Goal: Task Accomplishment & Management: Complete application form

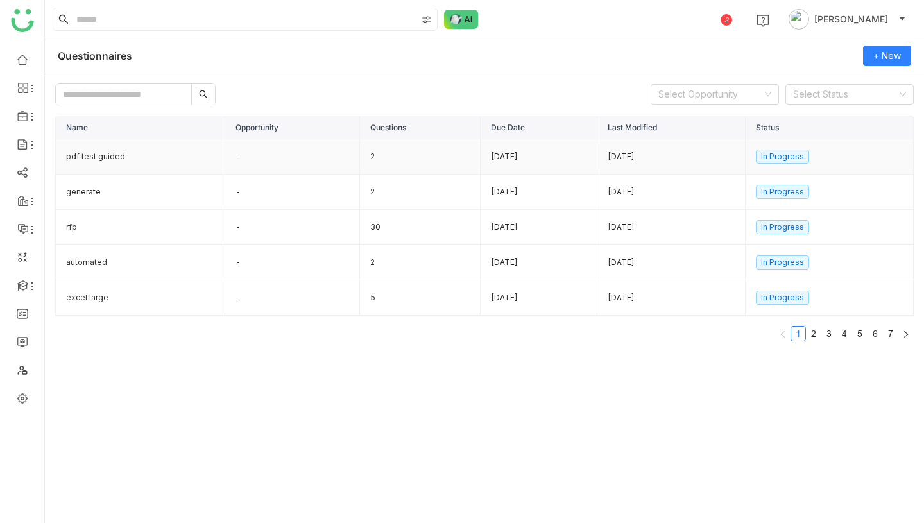
click at [134, 151] on td "pdf test guided" at bounding box center [140, 156] width 169 height 35
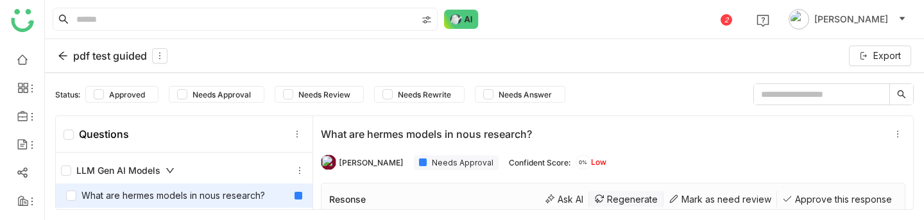
click at [632, 200] on div "Regenerate" at bounding box center [626, 199] width 74 height 16
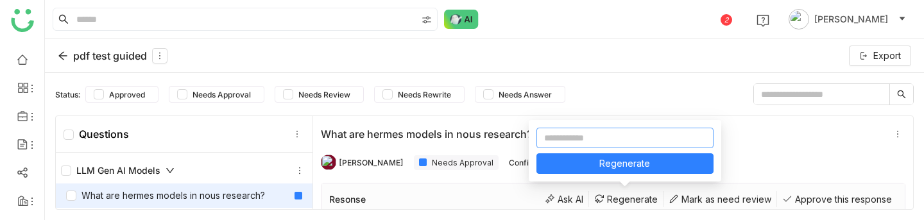
click at [603, 135] on input at bounding box center [625, 138] width 177 height 21
type input "**********"
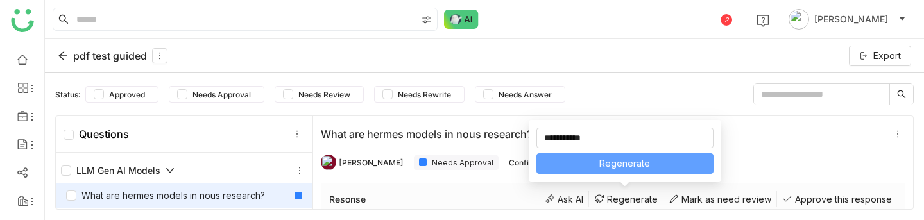
click at [618, 168] on span "Regenerate" at bounding box center [625, 164] width 51 height 14
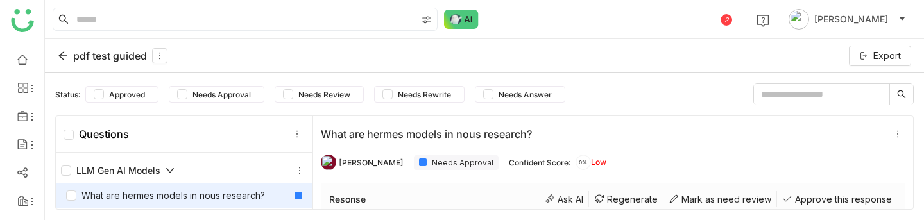
click at [71, 53] on div "pdf test guided" at bounding box center [113, 55] width 110 height 15
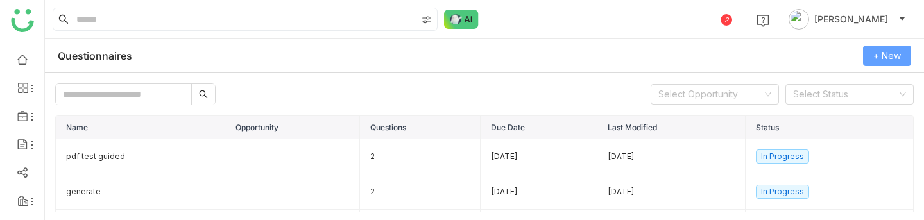
click at [879, 52] on span "+ New" at bounding box center [888, 56] width 28 height 14
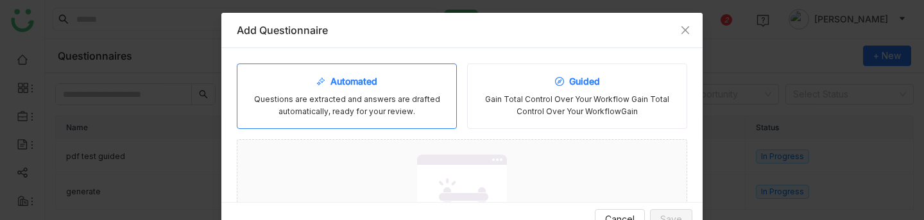
click at [526, 94] on div "Gain Total Control Over Your Workflow Gain Total Control Over Your WorkflowGain" at bounding box center [577, 106] width 198 height 24
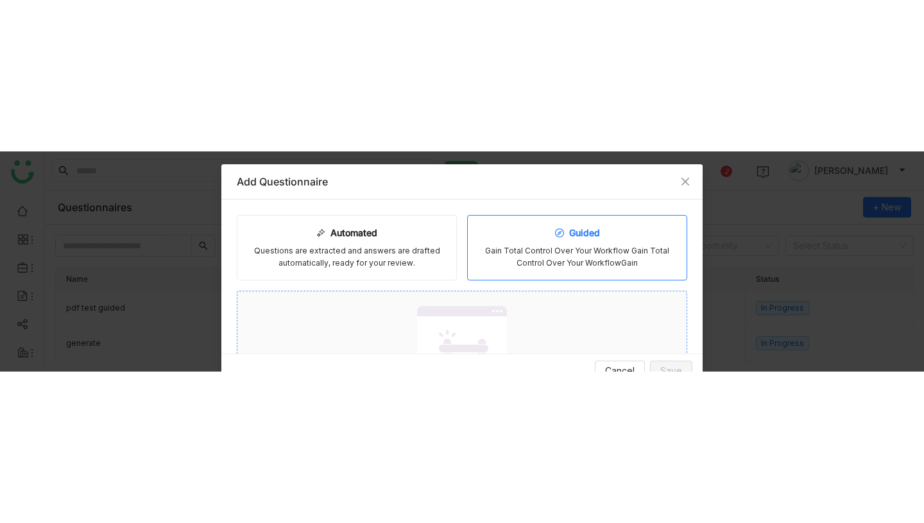
scroll to position [88, 0]
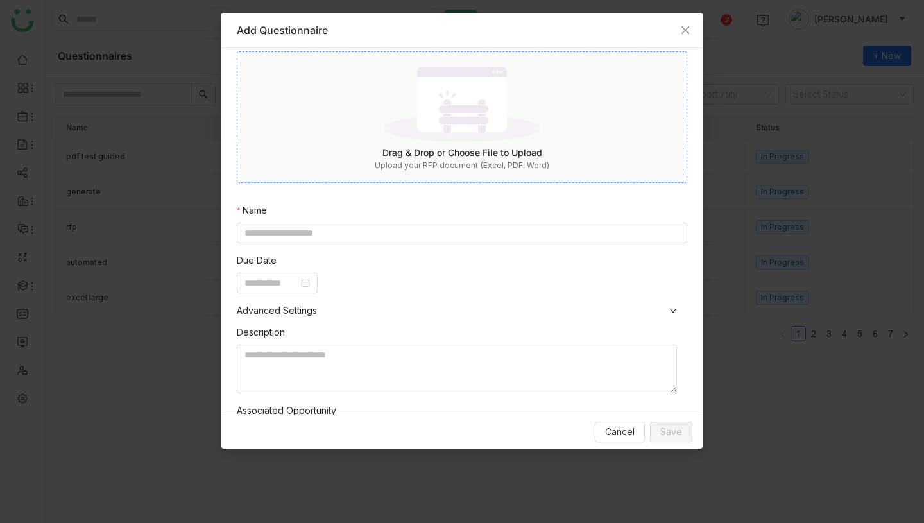
click at [446, 136] on img at bounding box center [462, 103] width 158 height 83
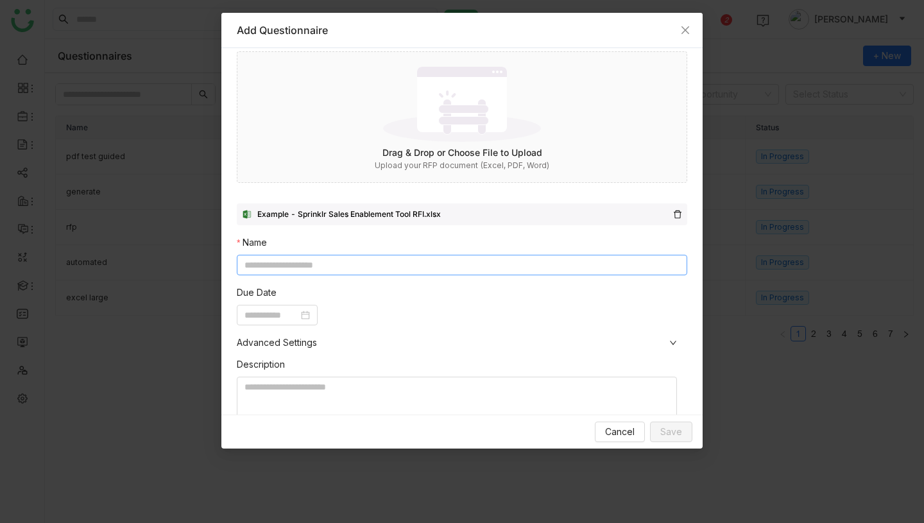
click at [406, 270] on input at bounding box center [462, 265] width 451 height 21
type input "********"
click at [295, 319] on input at bounding box center [272, 315] width 54 height 14
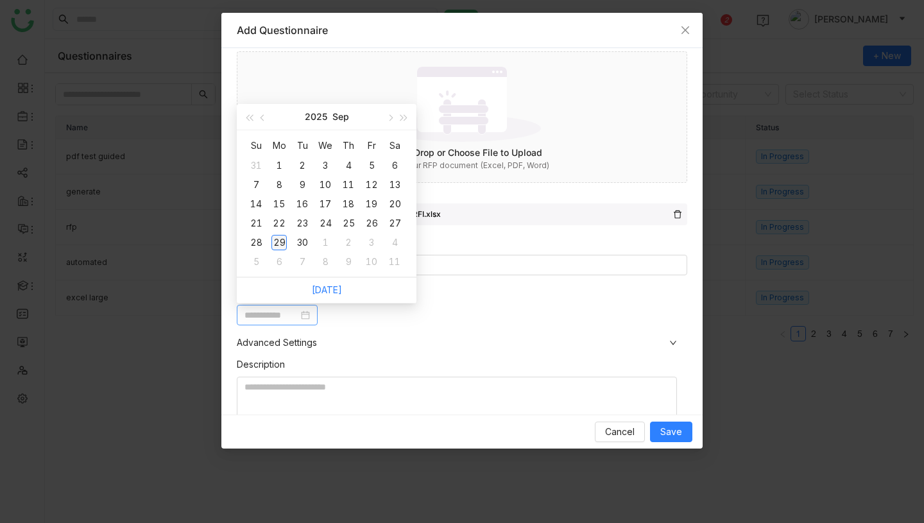
click at [281, 238] on div "29" at bounding box center [279, 242] width 15 height 15
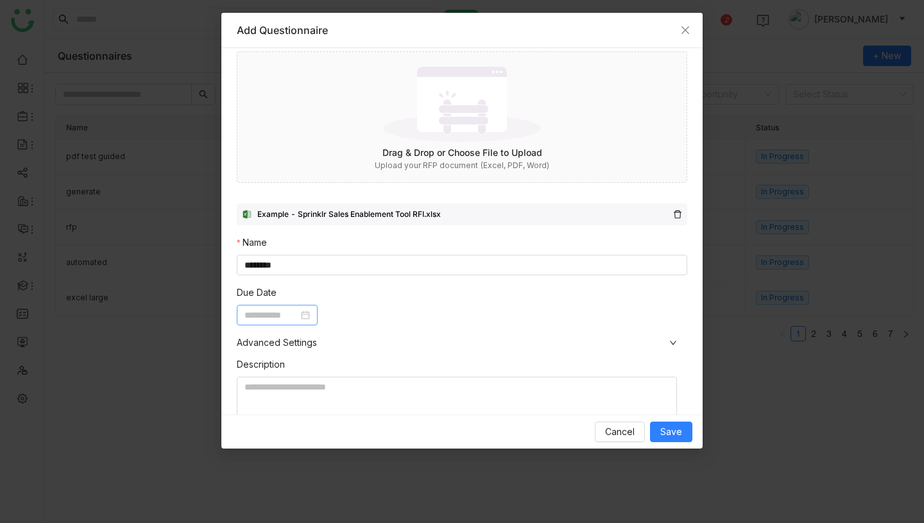
type input "**********"
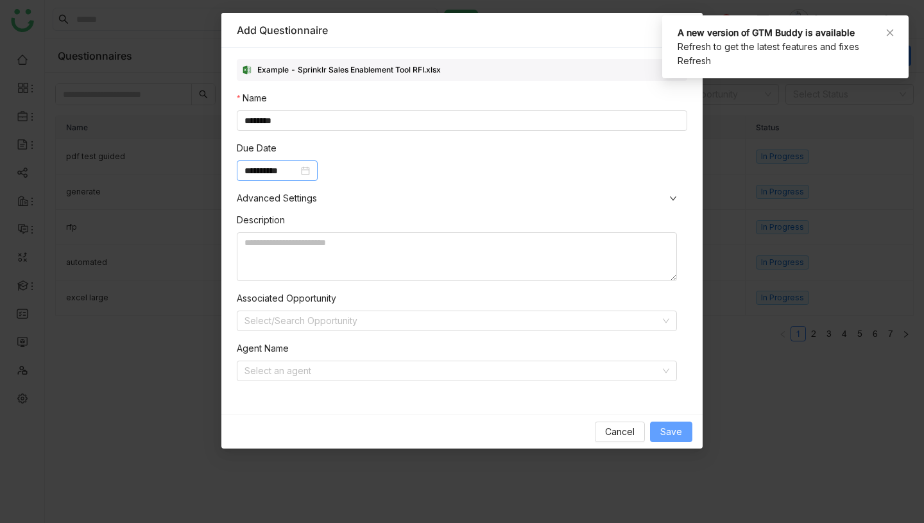
click at [673, 430] on span "Save" at bounding box center [672, 432] width 22 height 14
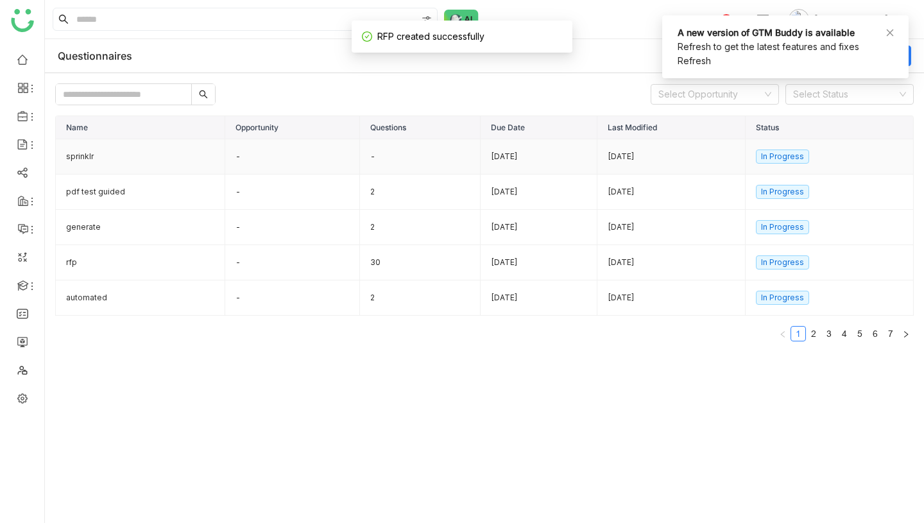
click at [120, 154] on td "sprinklr" at bounding box center [140, 156] width 169 height 35
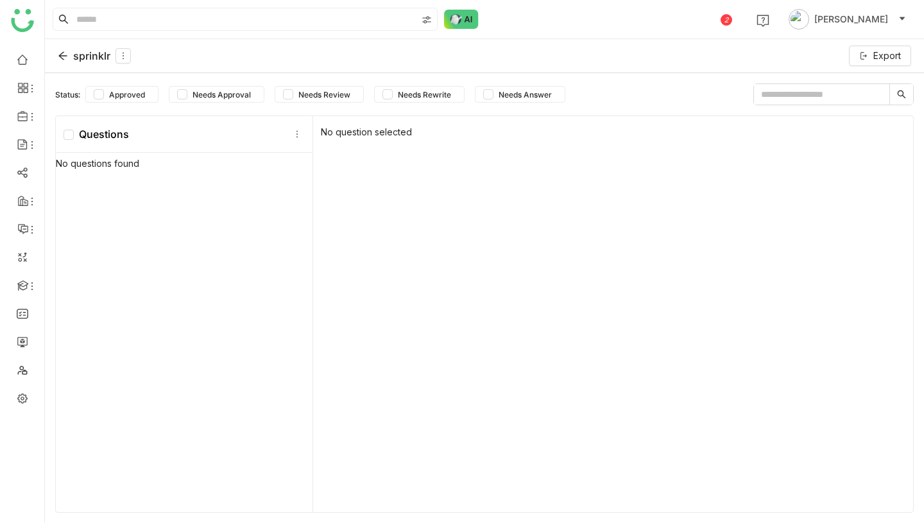
click at [650, 215] on div "No question selected" at bounding box center [613, 314] width 600 height 396
click at [91, 50] on div "sprinklr" at bounding box center [94, 55] width 73 height 15
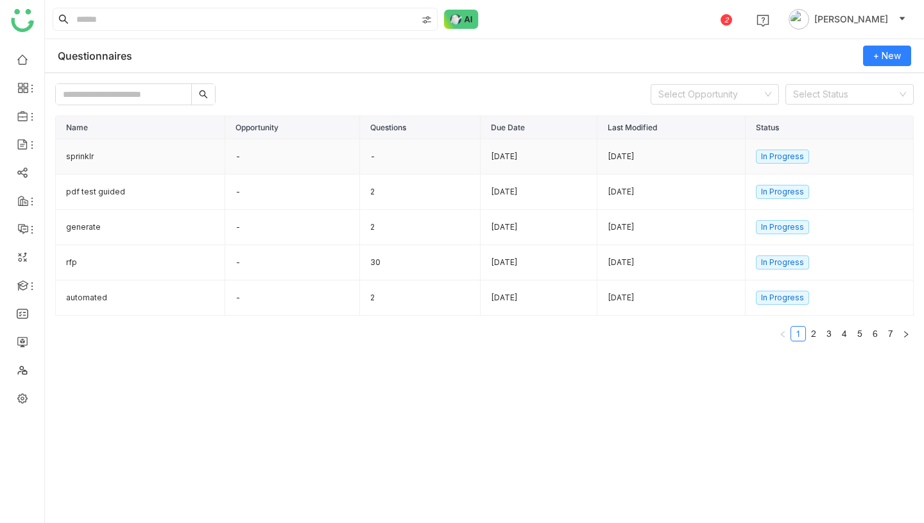
click at [122, 159] on td "sprinklr" at bounding box center [140, 156] width 169 height 35
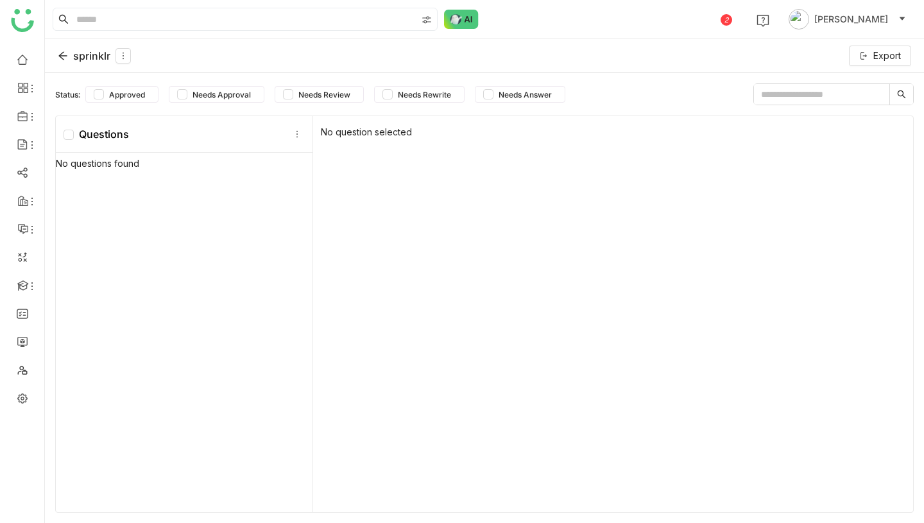
click at [88, 54] on div "sprinklr" at bounding box center [94, 55] width 73 height 15
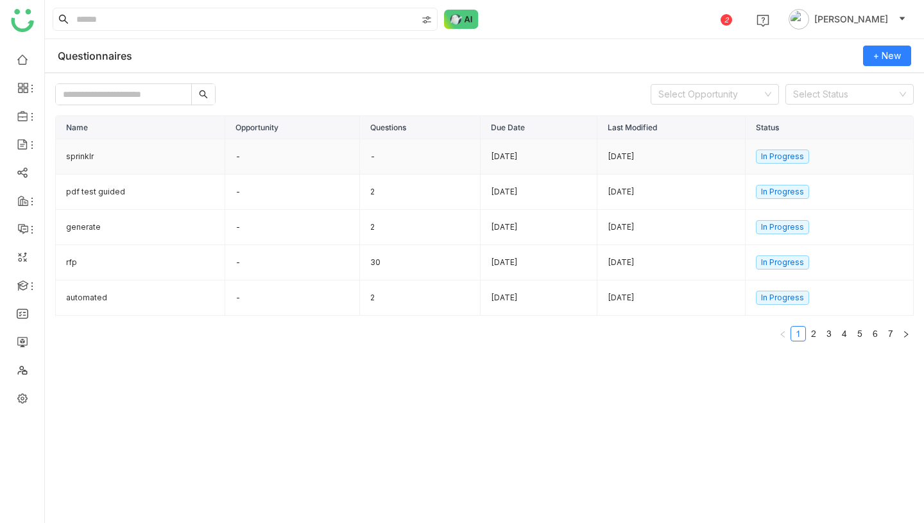
click at [158, 155] on td "sprinklr" at bounding box center [140, 156] width 169 height 35
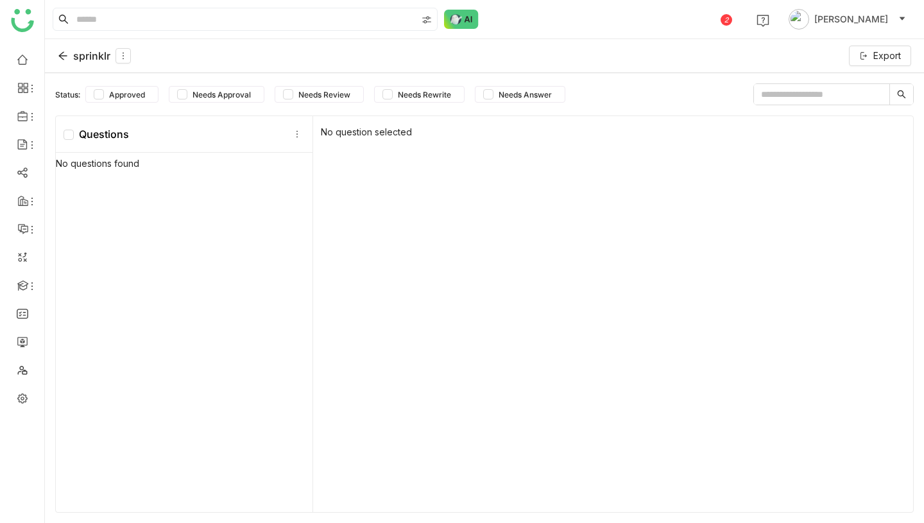
click at [90, 52] on div "sprinklr" at bounding box center [94, 55] width 73 height 15
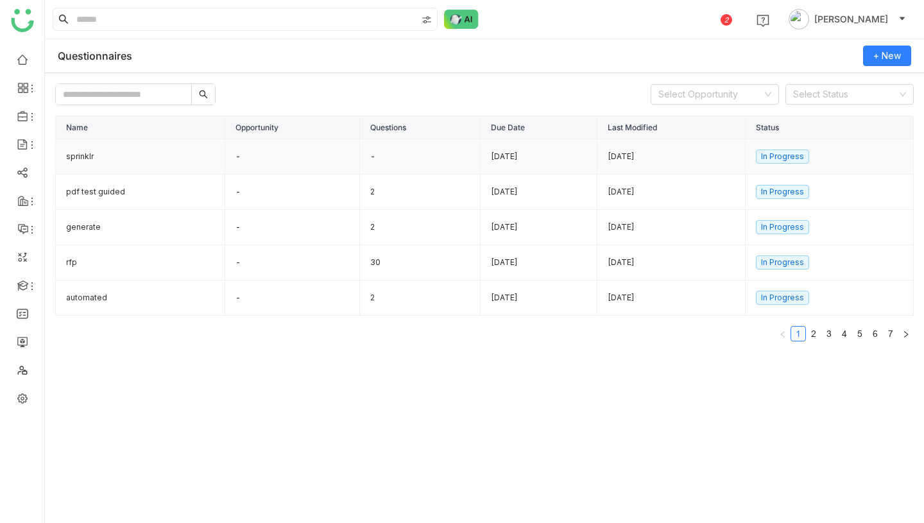
click at [284, 157] on td "-" at bounding box center [292, 156] width 135 height 35
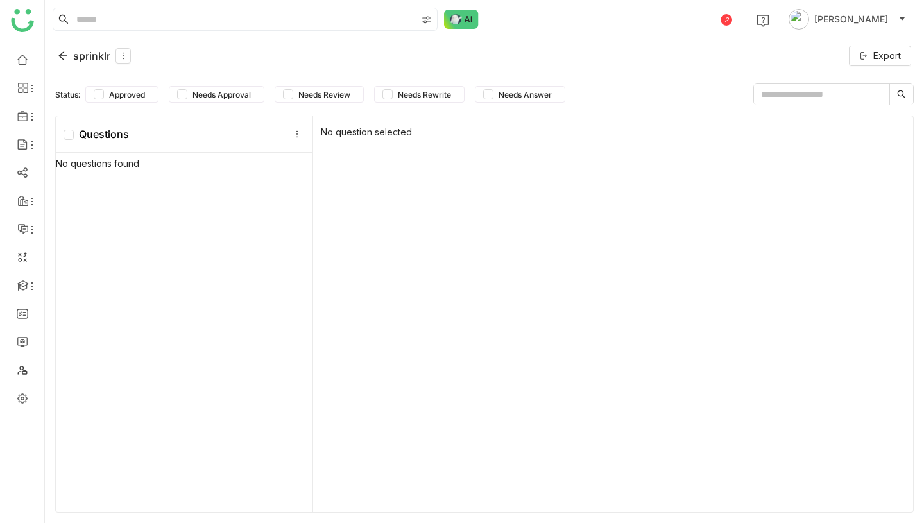
click at [92, 60] on div "sprinklr" at bounding box center [94, 55] width 73 height 15
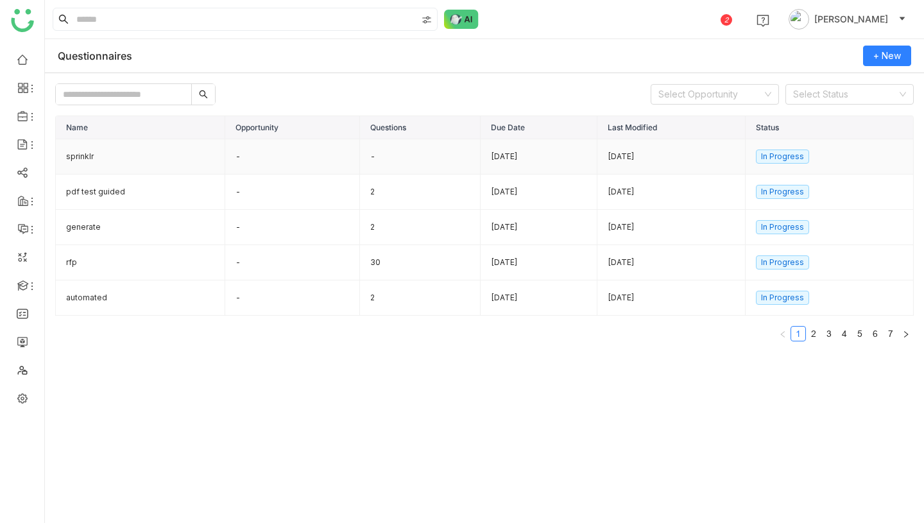
click at [429, 160] on td "-" at bounding box center [420, 156] width 121 height 35
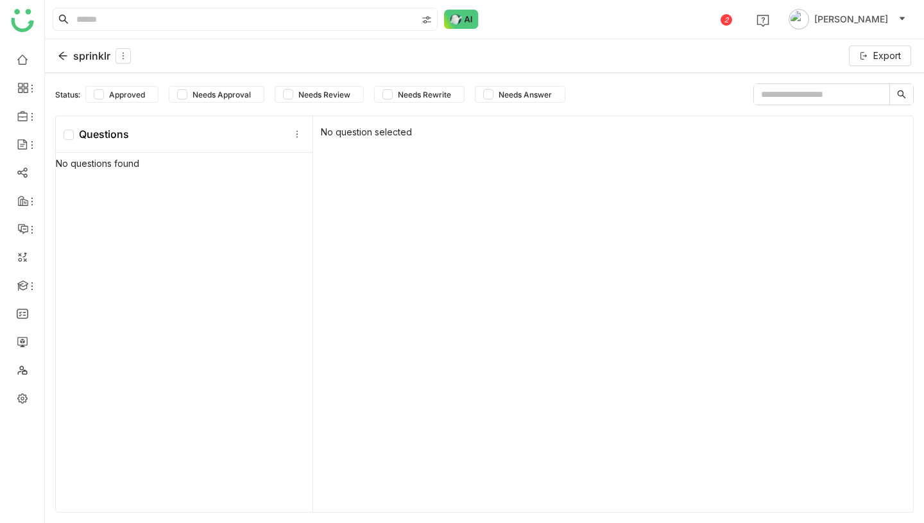
click at [85, 56] on div "sprinklr" at bounding box center [94, 55] width 73 height 15
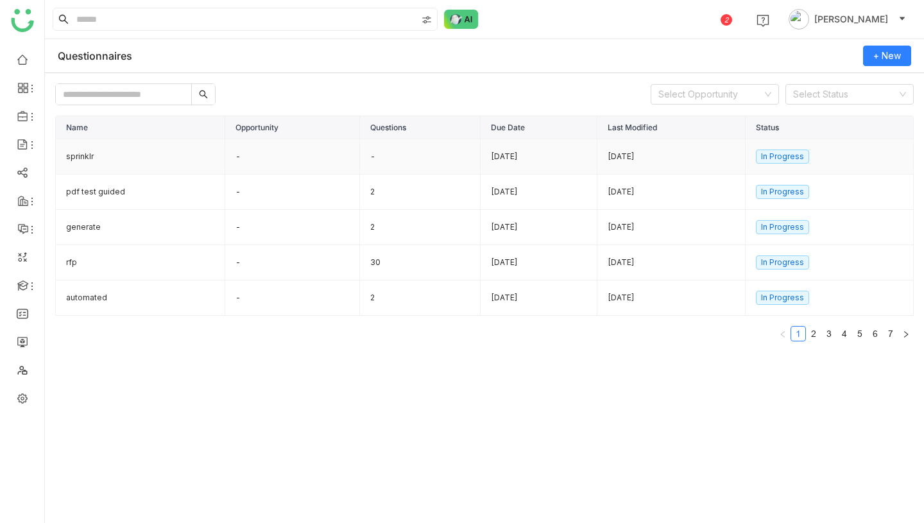
click at [139, 157] on td "sprinklr" at bounding box center [140, 156] width 169 height 35
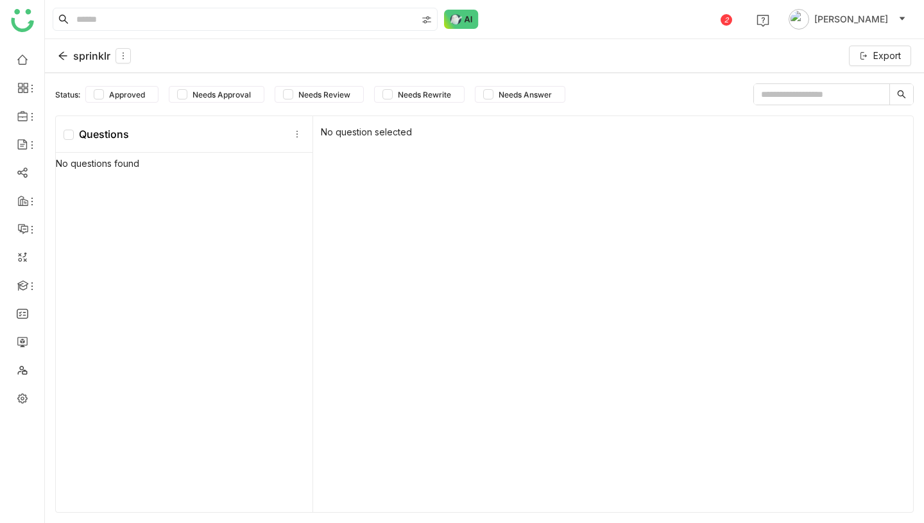
click at [617, 331] on div "No question selected" at bounding box center [613, 314] width 600 height 396
click at [97, 55] on div "sprinklr" at bounding box center [94, 55] width 73 height 15
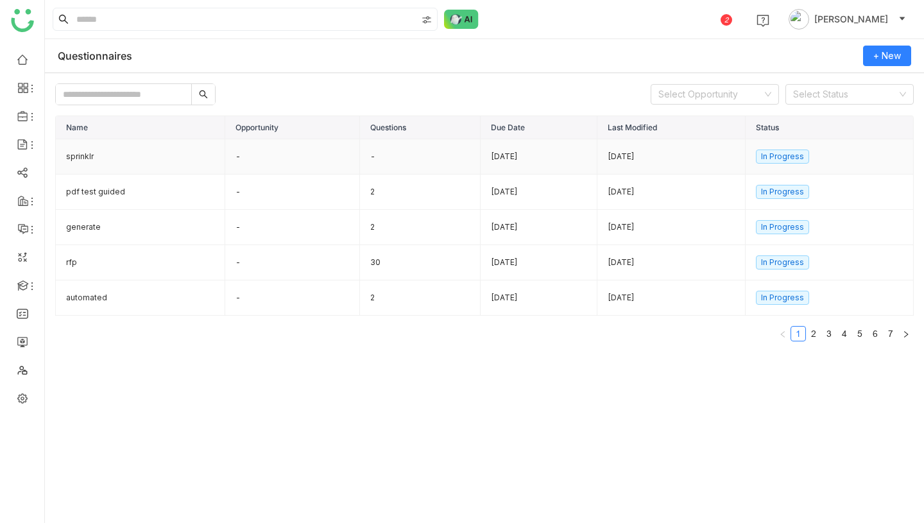
click at [318, 157] on td "-" at bounding box center [292, 156] width 135 height 35
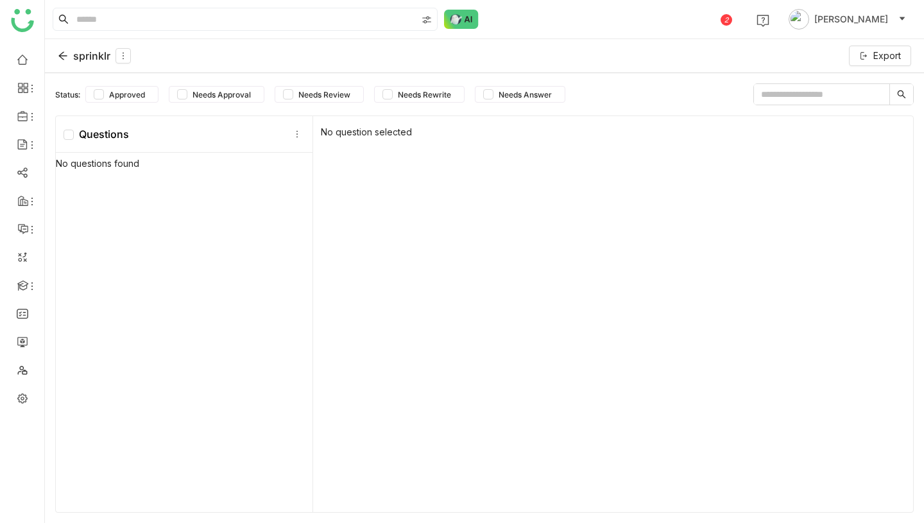
click at [82, 56] on div "sprinklr" at bounding box center [94, 55] width 73 height 15
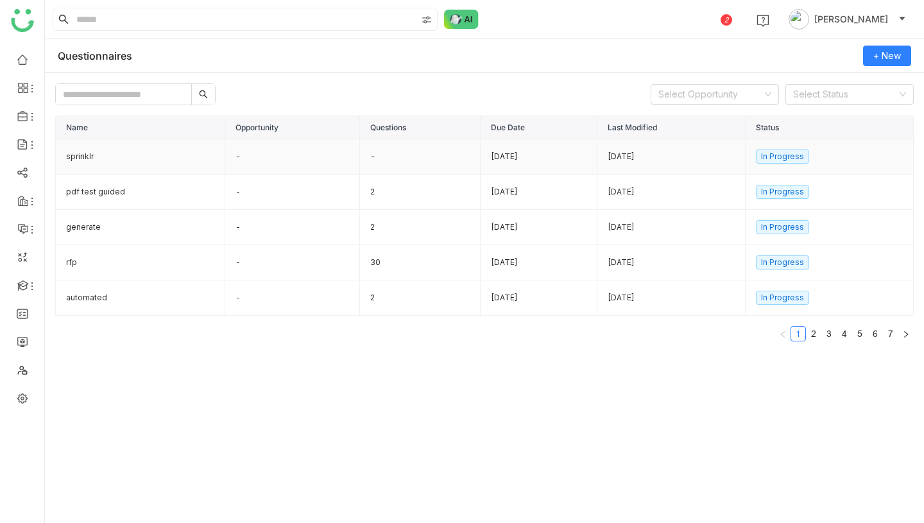
click at [303, 160] on td "-" at bounding box center [292, 156] width 135 height 35
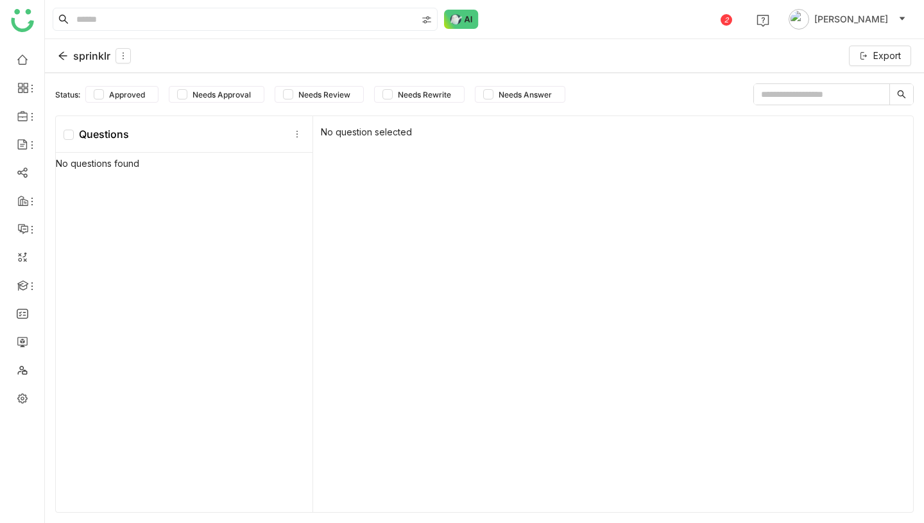
click at [100, 46] on div "sprinklr Export" at bounding box center [484, 56] width 879 height 34
click at [100, 55] on div "sprinklr" at bounding box center [94, 55] width 73 height 15
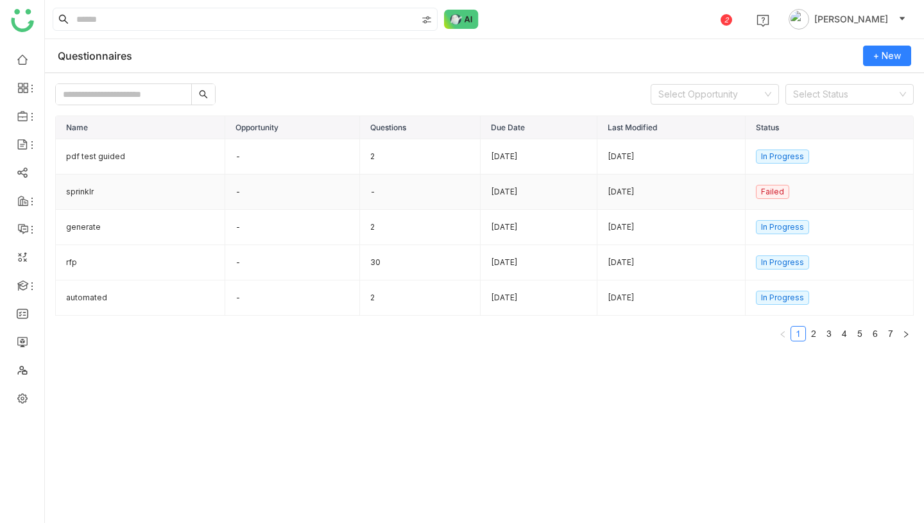
click at [153, 196] on td "sprinklr" at bounding box center [140, 192] width 169 height 35
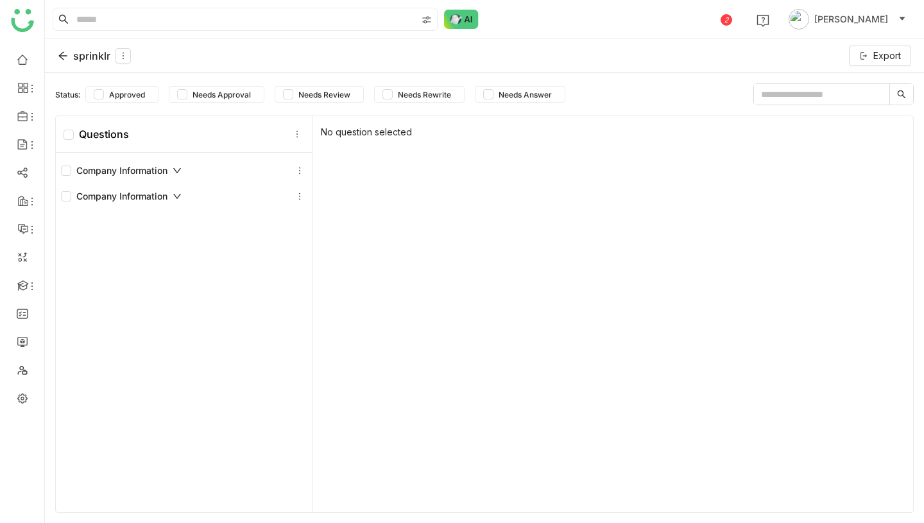
click at [173, 173] on div "Company Information" at bounding box center [121, 171] width 121 height 14
click at [174, 173] on icon at bounding box center [177, 170] width 9 height 9
click at [178, 194] on icon at bounding box center [177, 196] width 9 height 9
click at [178, 194] on icon at bounding box center [177, 197] width 4 height 8
click at [82, 56] on div "sprinklr" at bounding box center [94, 55] width 73 height 15
